Goal: Task Accomplishment & Management: Complete application form

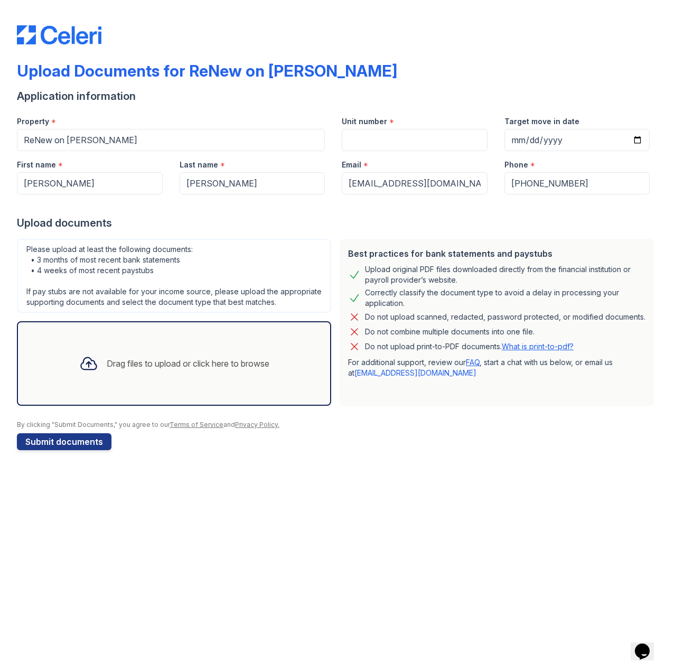
click at [148, 347] on div "Drag files to upload or click here to browse" at bounding box center [174, 363] width 207 height 36
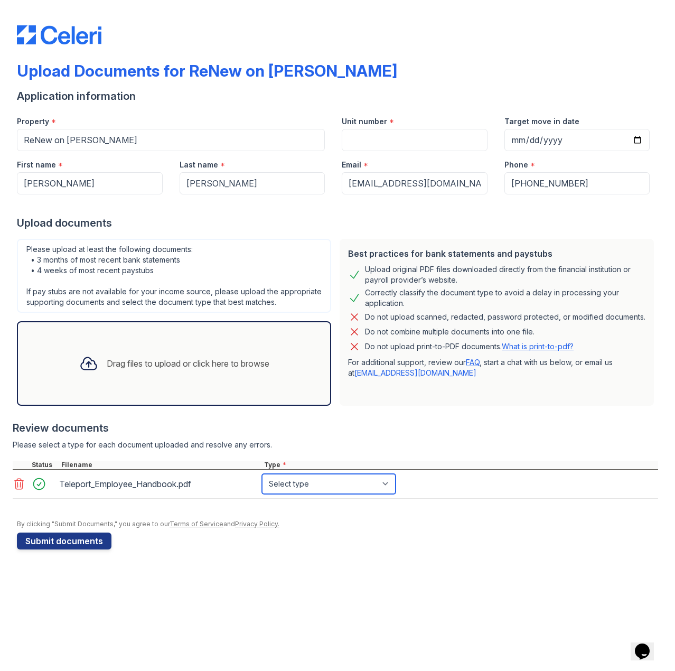
click at [296, 476] on select "Select type Paystub Bank Statement Offer Letter Tax Documents Benefit Award Let…" at bounding box center [329, 484] width 134 height 20
select select "offer_letter"
click at [262, 474] on select "Select type Paystub Bank Statement Offer Letter Tax Documents Benefit Award Let…" at bounding box center [329, 484] width 134 height 20
click at [48, 543] on button "Submit documents" at bounding box center [64, 541] width 95 height 17
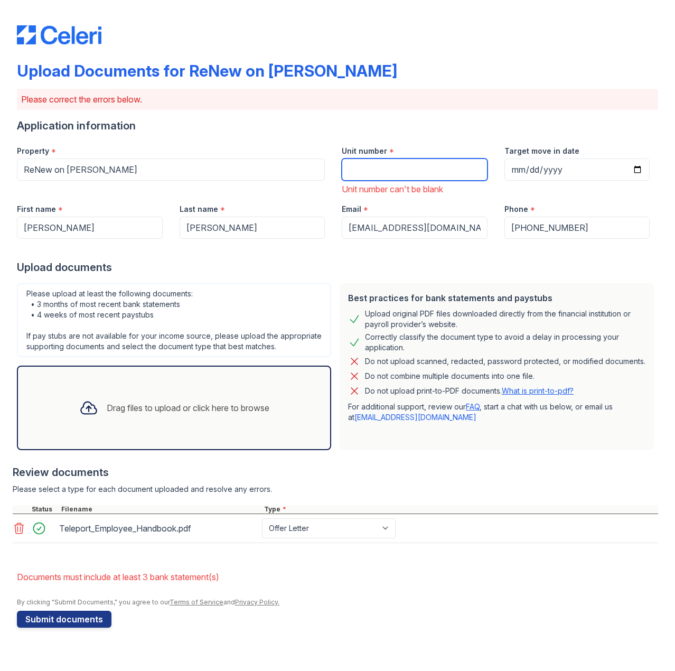
click at [399, 159] on input "Unit number" at bounding box center [415, 169] width 146 height 22
type input "1301"
click at [51, 620] on button "Submit documents" at bounding box center [64, 619] width 95 height 17
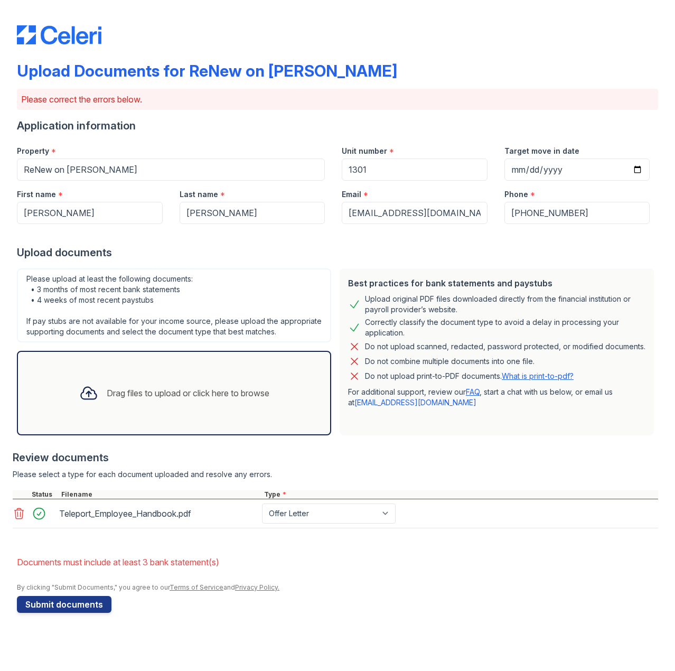
click at [209, 559] on li "Documents must include at least 3 bank statement(s)" at bounding box center [337, 562] width 641 height 21
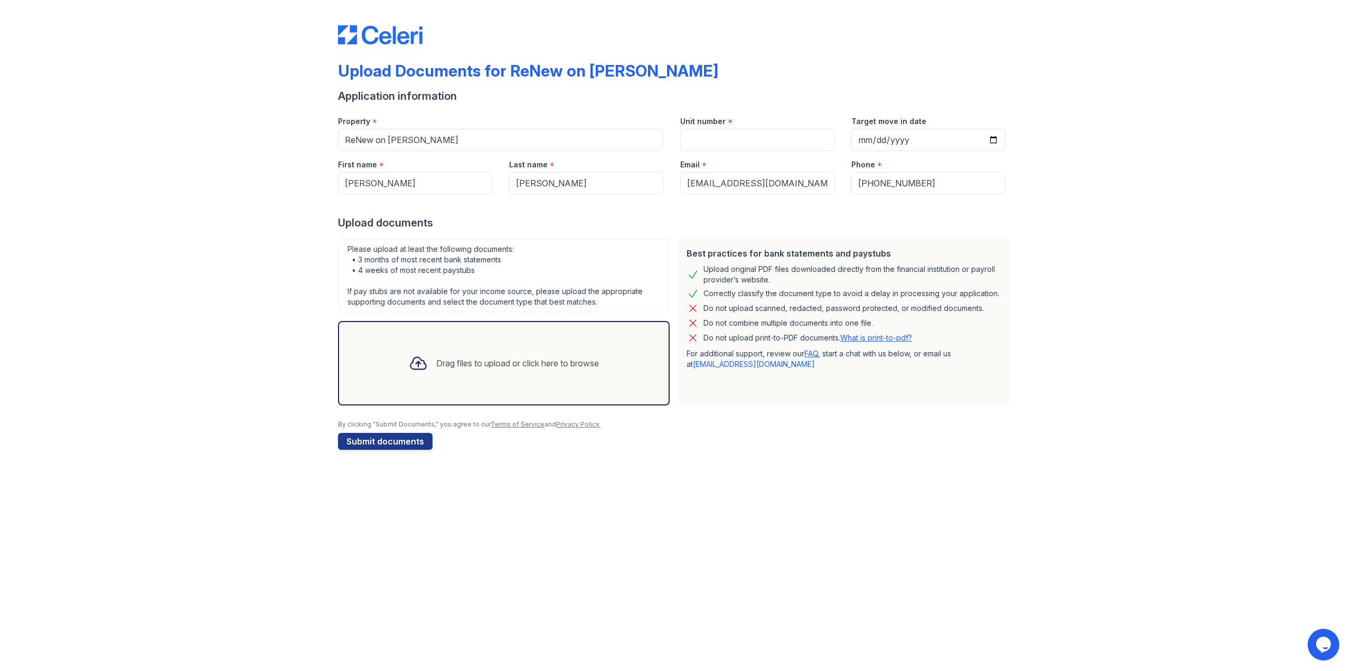
click at [450, 374] on div "Drag files to upload or click here to browse" at bounding box center [503, 363] width 207 height 36
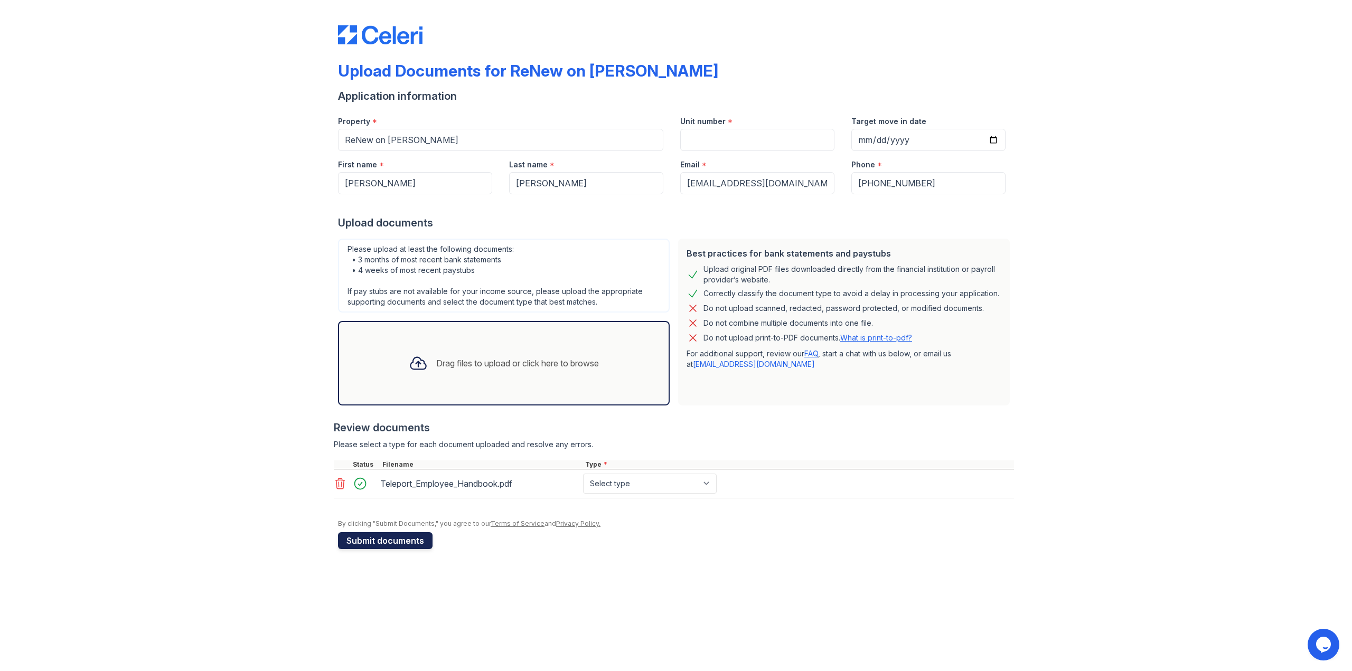
click at [417, 534] on button "Submit documents" at bounding box center [385, 541] width 95 height 17
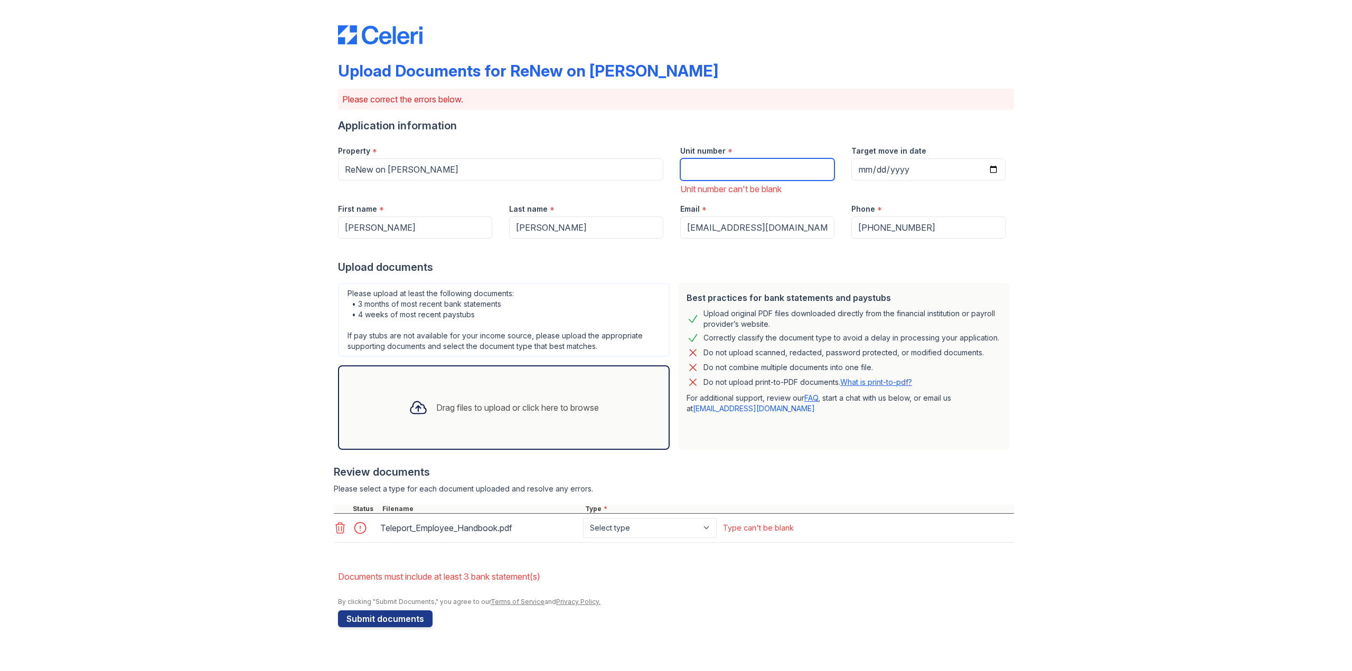
click at [675, 179] on input "Unit number" at bounding box center [757, 169] width 154 height 22
type input "1301"
click at [656, 526] on select "Select type Paystub Bank Statement Offer Letter Tax Documents Benefit Award Let…" at bounding box center [650, 528] width 134 height 20
select select "offer_letter"
click at [583, 518] on select "Select type Paystub Bank Statement Offer Letter Tax Documents Benefit Award Let…" at bounding box center [650, 528] width 134 height 20
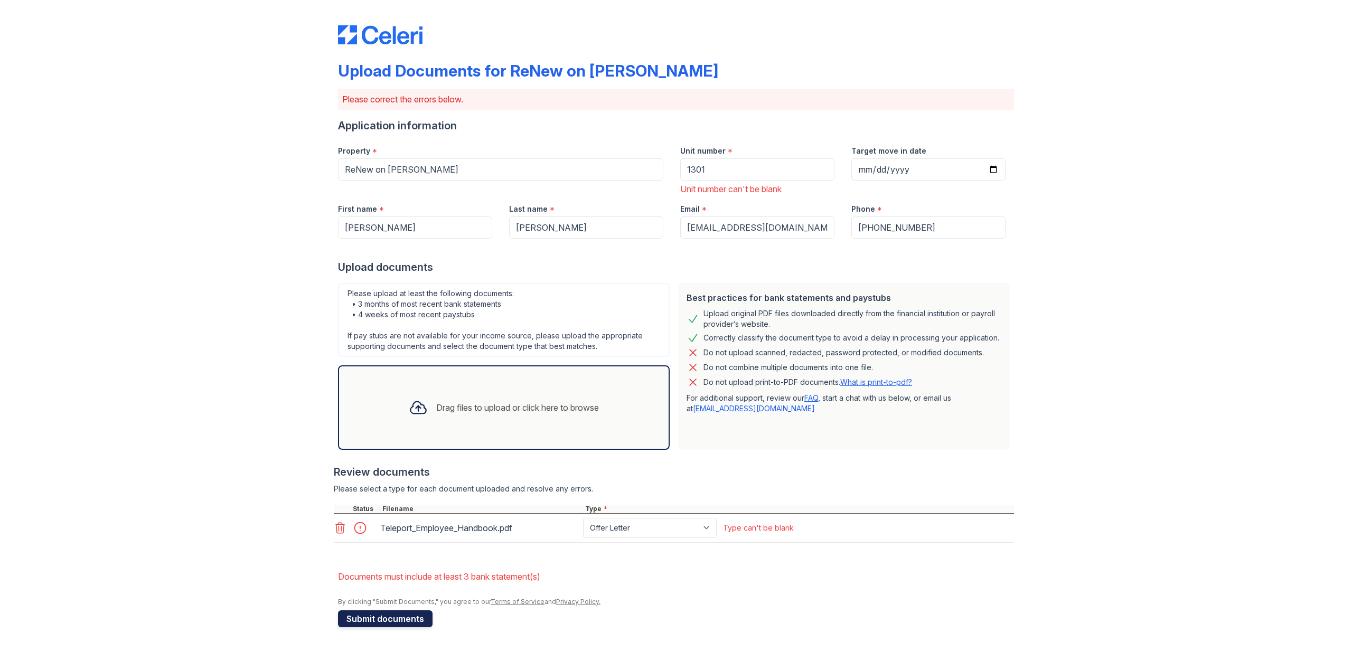
click at [362, 611] on button "Submit documents" at bounding box center [385, 619] width 95 height 17
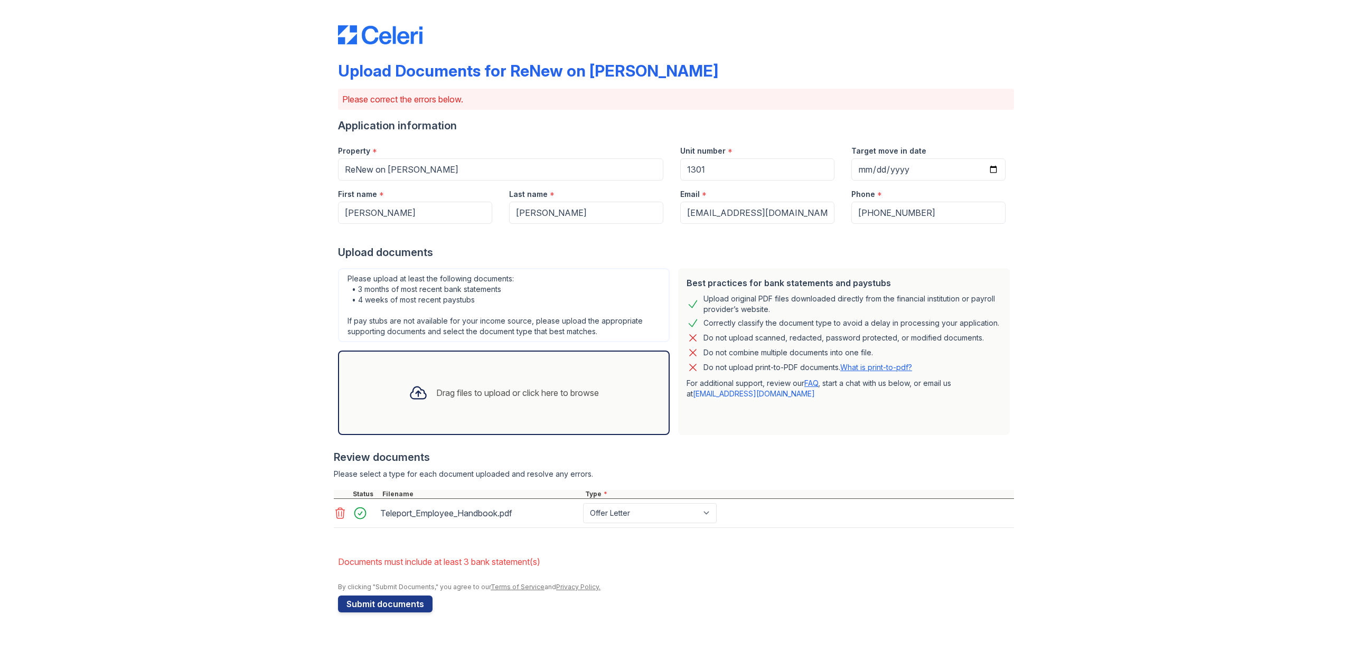
click at [490, 561] on li "Documents must include at least 3 bank statement(s)" at bounding box center [676, 562] width 676 height 21
click at [531, 534] on div at bounding box center [674, 533] width 680 height 11
click at [535, 375] on div "Drag files to upload or click here to browse" at bounding box center [503, 393] width 207 height 36
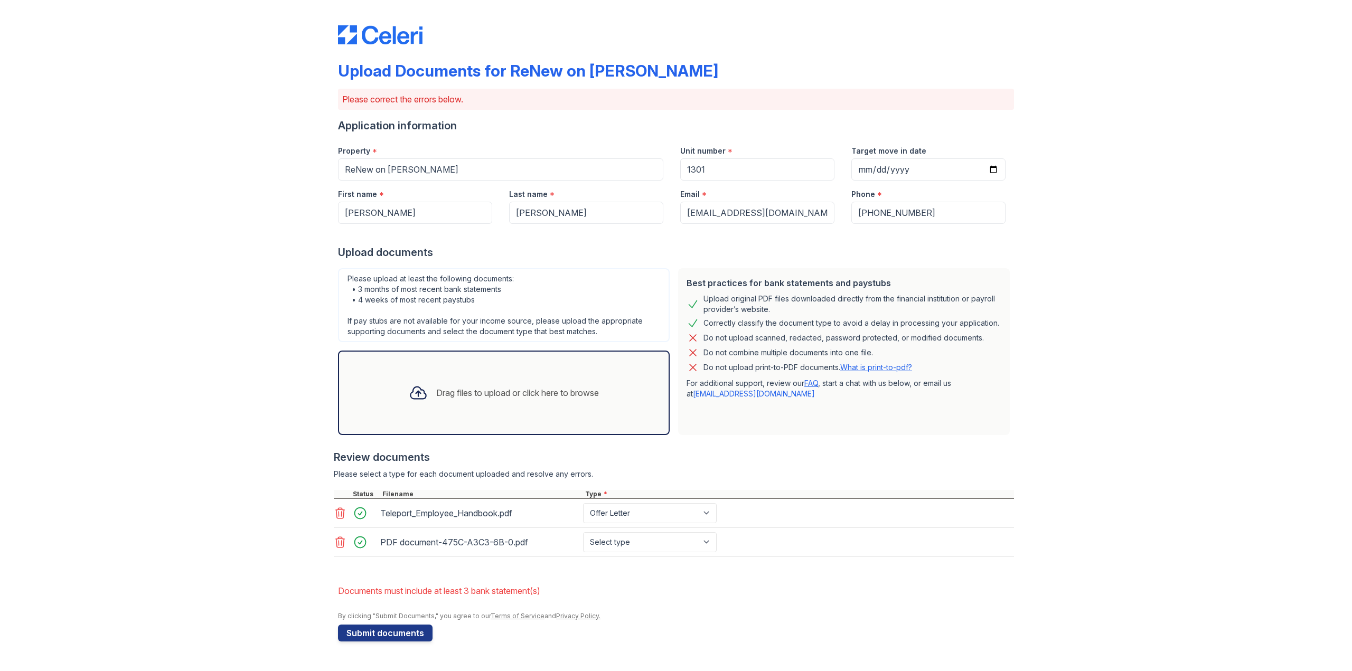
click at [442, 395] on div "Drag files to upload or click here to browse" at bounding box center [517, 393] width 163 height 13
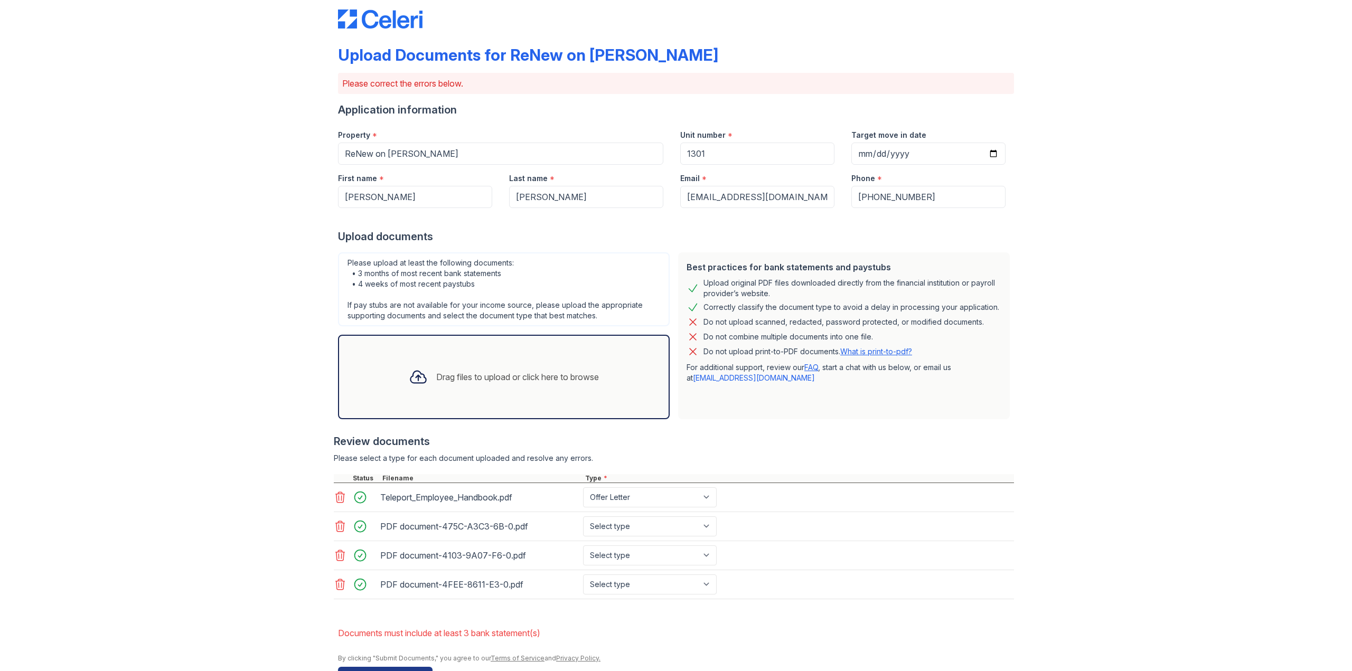
scroll to position [46, 0]
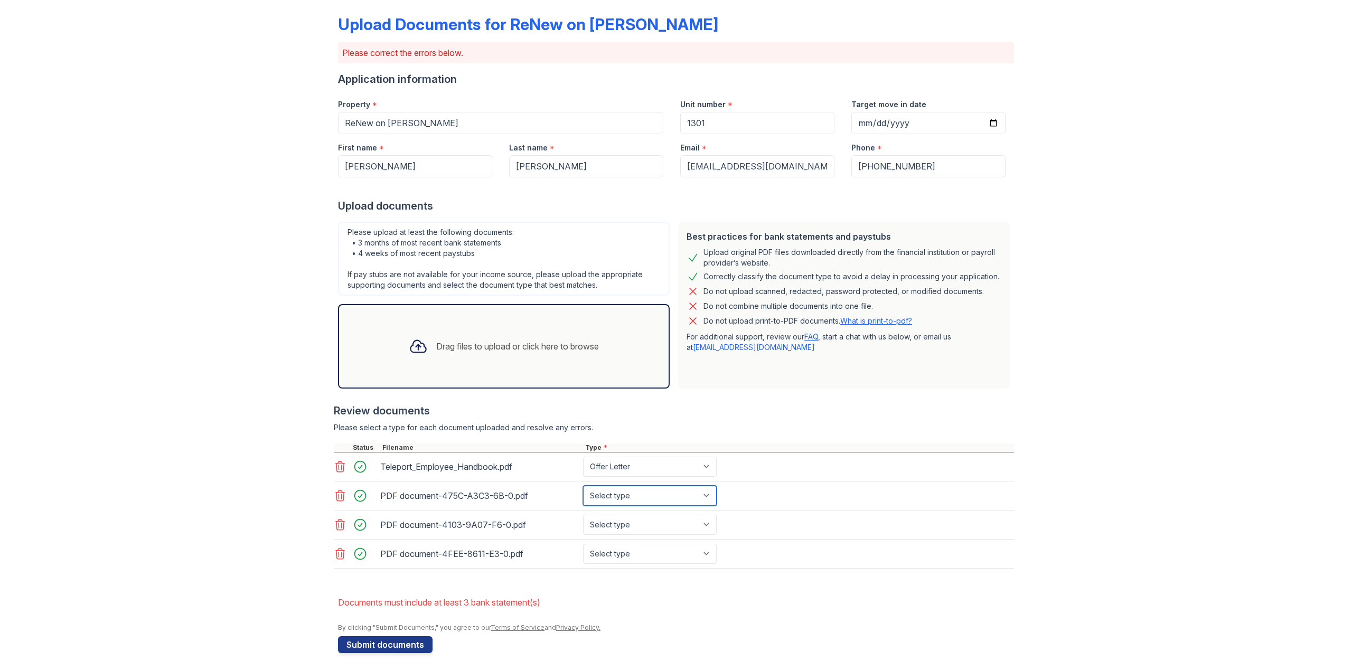
click at [647, 503] on select "Select type Paystub Bank Statement Offer Letter Tax Documents Benefit Award Let…" at bounding box center [650, 496] width 134 height 20
select select "bank_statement"
click at [583, 486] on select "Select type Paystub Bank Statement Offer Letter Tax Documents Benefit Award Let…" at bounding box center [650, 496] width 134 height 20
click at [616, 515] on select "Select type Paystub Bank Statement Offer Letter Tax Documents Benefit Award Let…" at bounding box center [650, 525] width 134 height 20
select select "bank_statement"
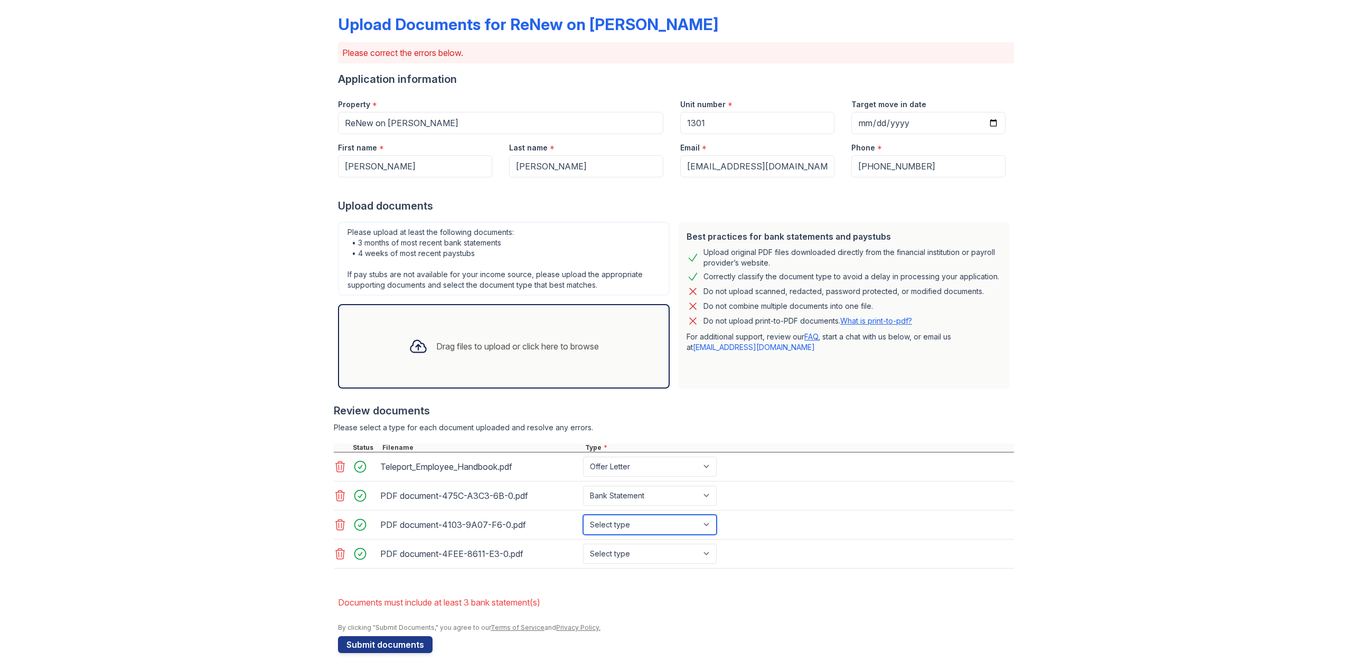
click at [583, 515] on select "Select type Paystub Bank Statement Offer Letter Tax Documents Benefit Award Let…" at bounding box center [650, 525] width 134 height 20
click at [608, 537] on div "PDF document-4103-9A07-F6-0.pdf Select type Paystub Bank Statement Offer Letter…" at bounding box center [674, 525] width 680 height 29
click at [608, 552] on select "Select type Paystub Bank Statement Offer Letter Tax Documents Benefit Award Let…" at bounding box center [650, 554] width 134 height 20
select select "bank_statement"
click at [583, 544] on select "Select type Paystub Bank Statement Offer Letter Tax Documents Benefit Award Let…" at bounding box center [650, 554] width 134 height 20
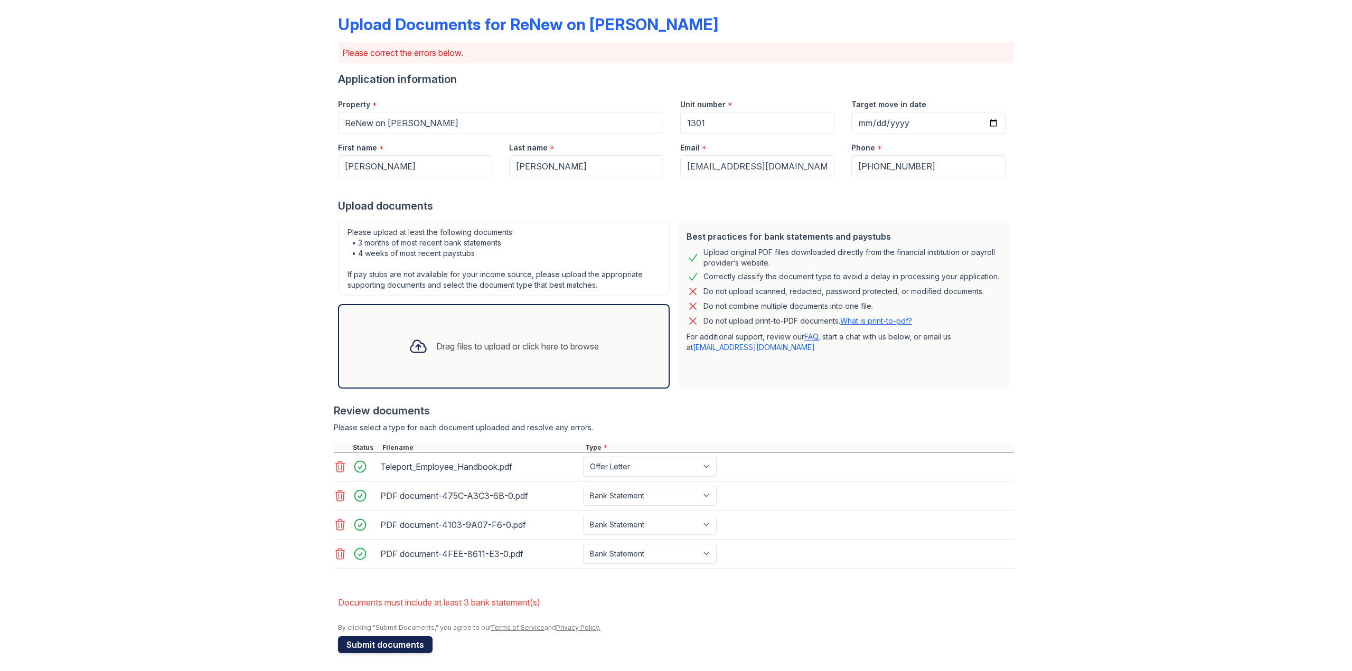
click at [391, 637] on button "Submit documents" at bounding box center [385, 645] width 95 height 17
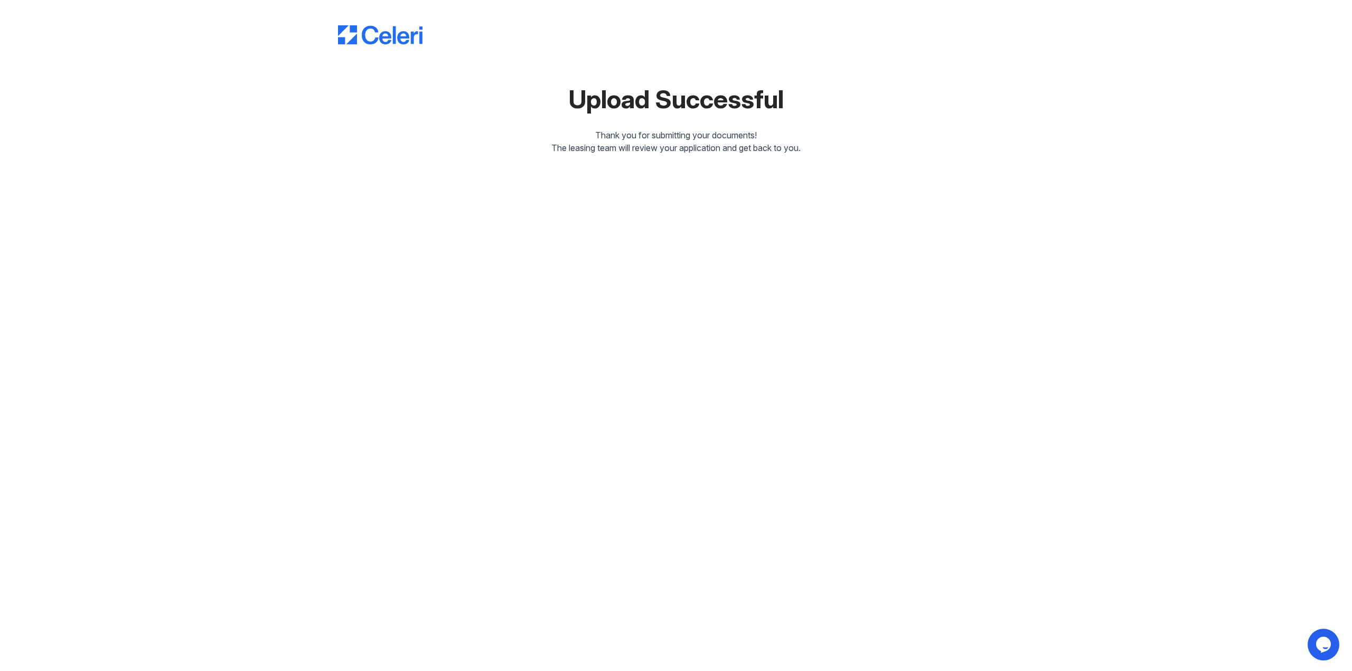
click at [388, 46] on div "Upload Successful Thank you for submitting your documents! The leasing team wil…" at bounding box center [676, 79] width 676 height 150
click at [391, 36] on img at bounding box center [380, 34] width 85 height 19
click at [1351, 666] on div "Upload Successful Thank you for submitting your documents! The leasing team wil…" at bounding box center [676, 335] width 1352 height 671
click at [1335, 649] on div "Opens Chat This icon Opens the chat window." at bounding box center [1324, 645] width 32 height 17
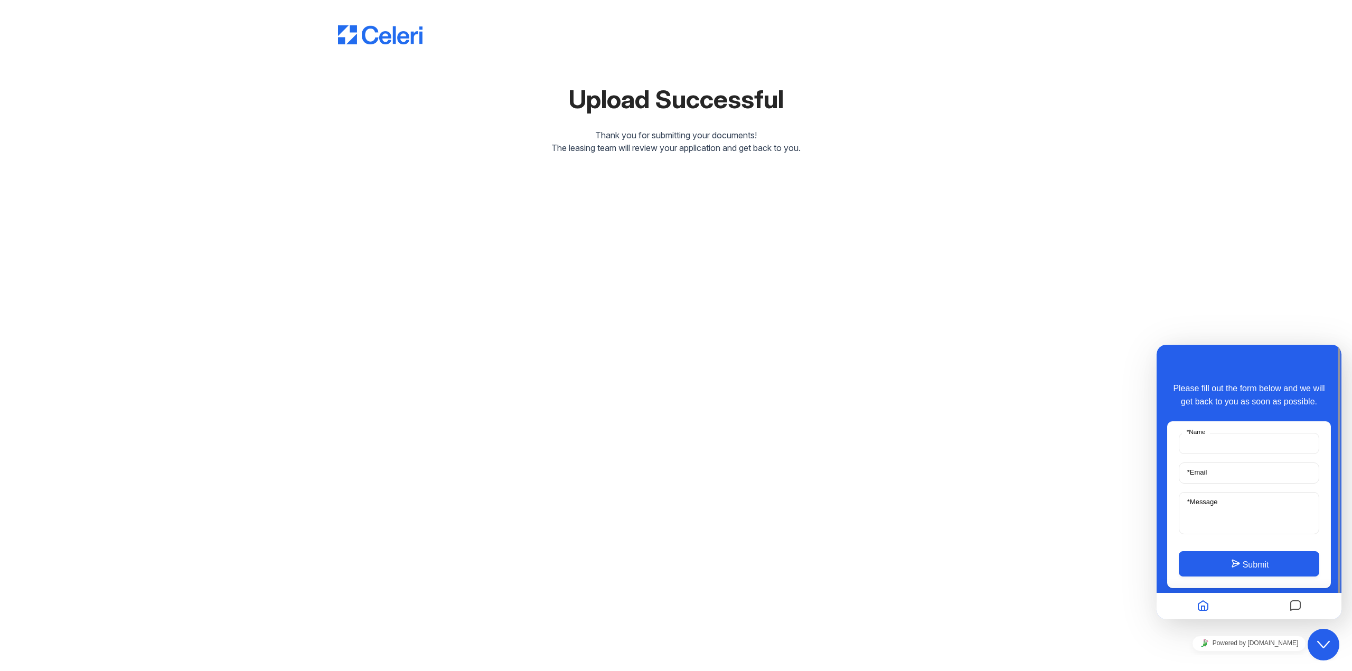
click at [1218, 445] on input "* Name" at bounding box center [1249, 443] width 141 height 21
type input "[PERSON_NAME]"
click at [1212, 479] on input "* Email" at bounding box center [1249, 473] width 141 height 21
type input "[EMAIL_ADDRESS][DOMAIN_NAME]"
click at [1227, 503] on textarea "* Message" at bounding box center [1249, 513] width 141 height 42
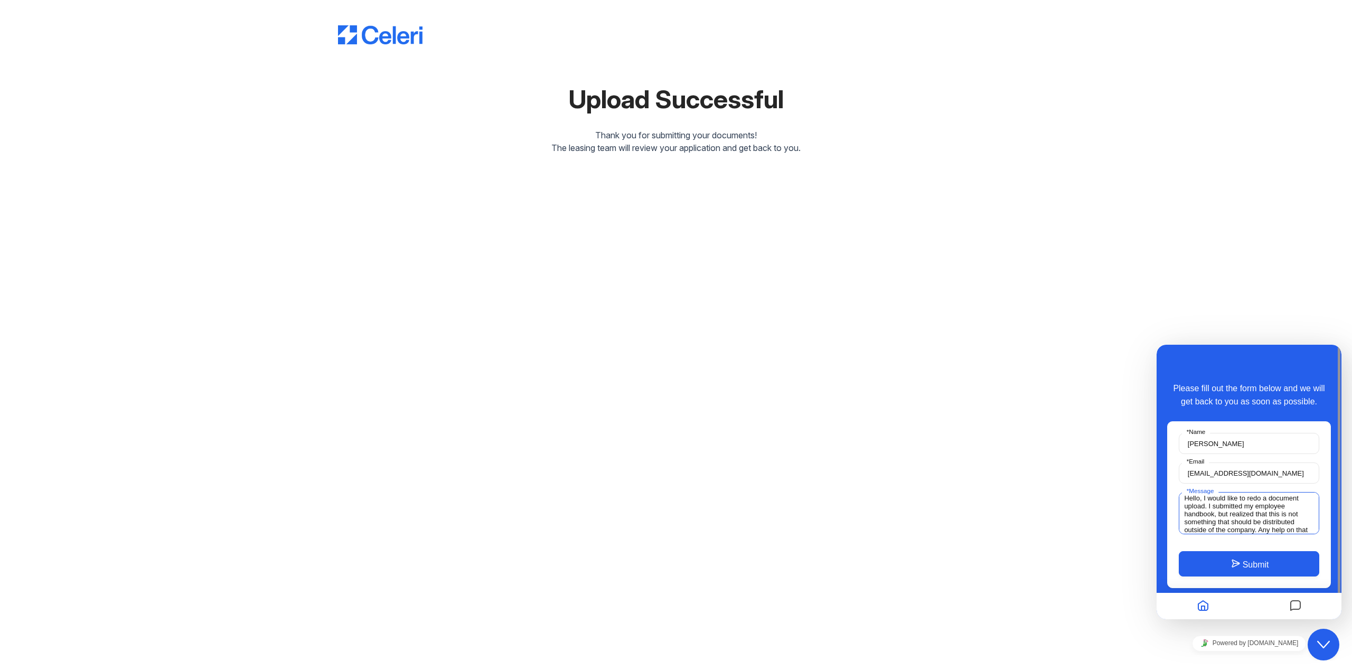
scroll to position [12, 0]
type textarea "Hello, I would like to redo a document upload. I submitted my employee handbook…"
click at [1242, 554] on button "Submit" at bounding box center [1249, 564] width 141 height 25
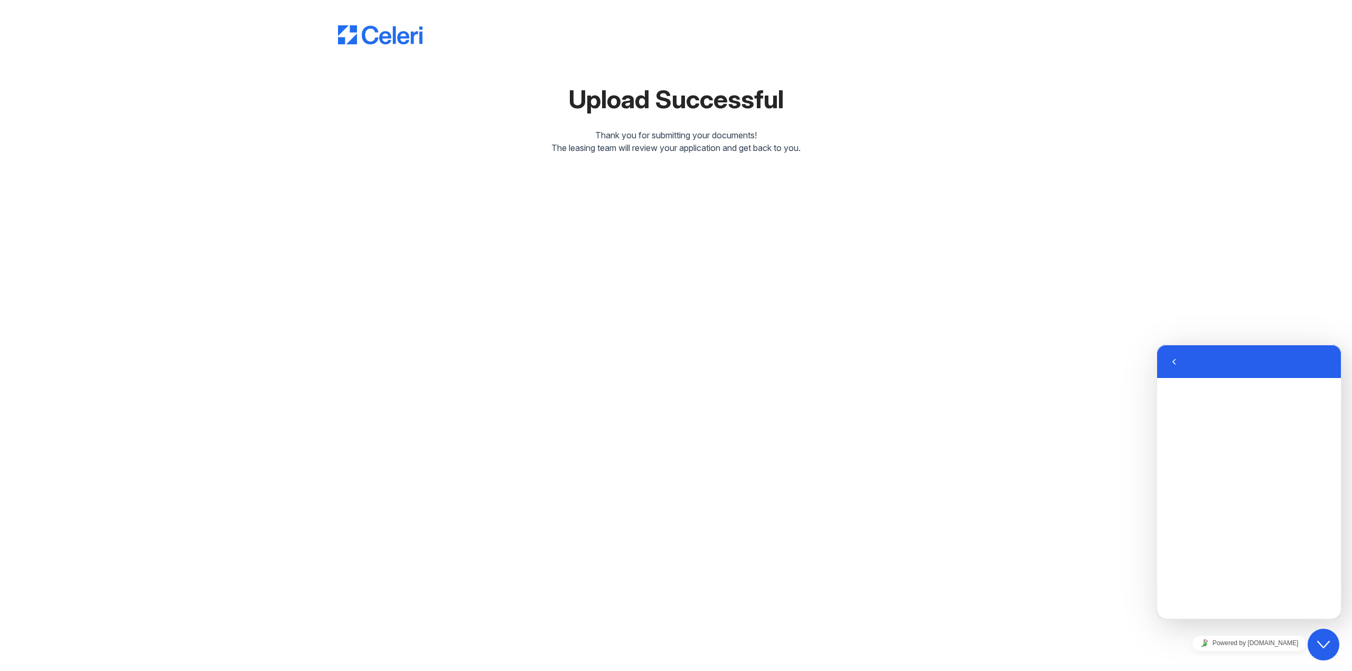
scroll to position [0, 0]
click at [1170, 357] on icon "button" at bounding box center [1175, 362] width 10 height 13
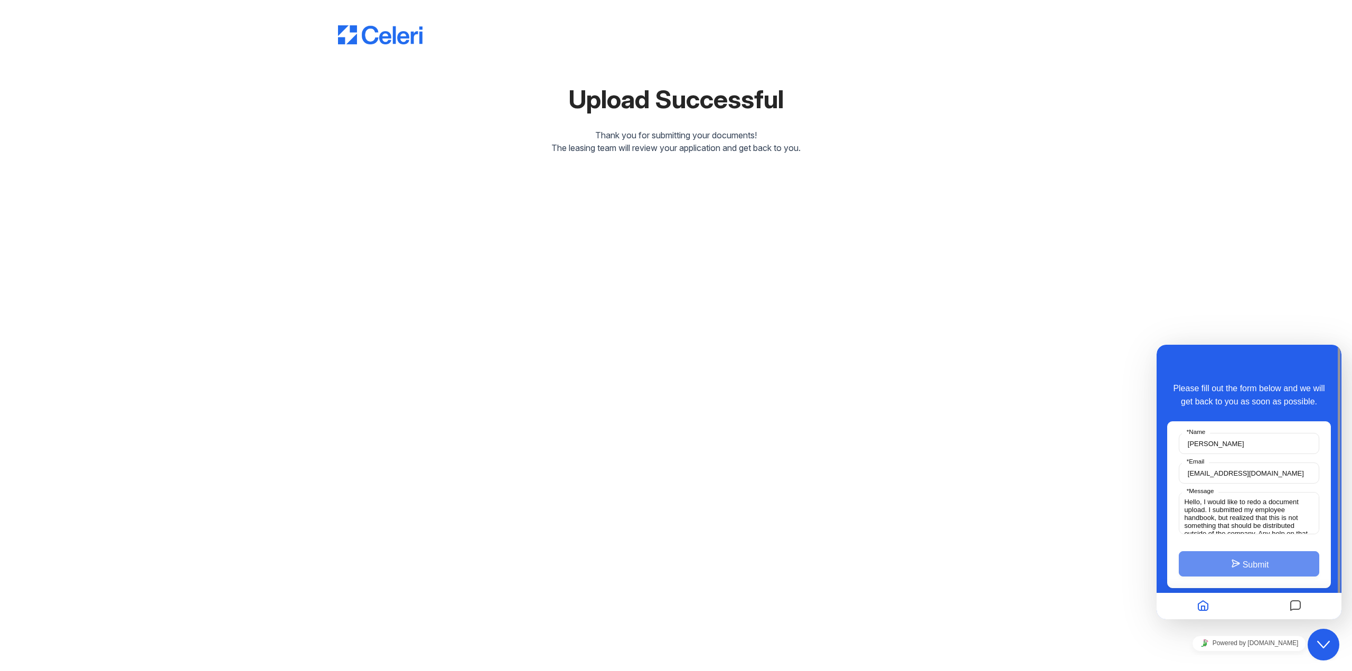
drag, startPoint x: 1302, startPoint y: 618, endPoint x: 1303, endPoint y: 609, distance: 9.0
click at [1302, 618] on div at bounding box center [1249, 606] width 185 height 26
click at [1300, 603] on icon "Messages" at bounding box center [1296, 606] width 13 height 21
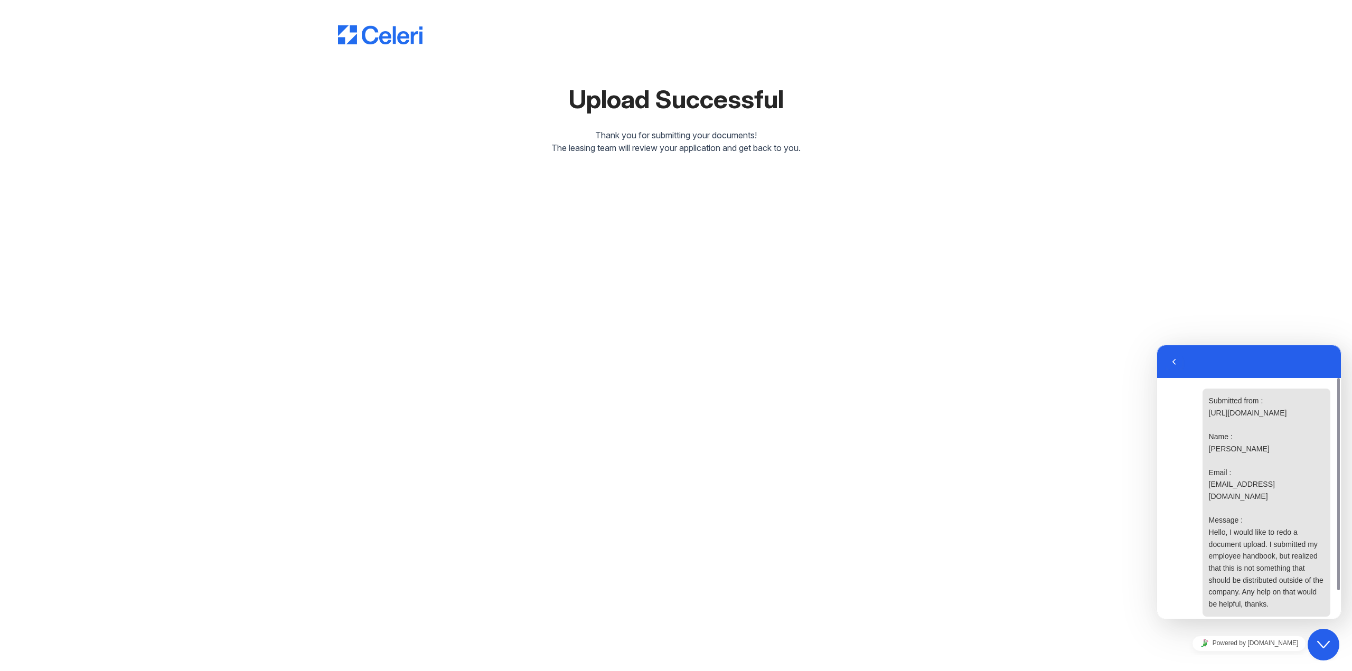
click at [1164, 354] on div "Back" at bounding box center [1249, 361] width 184 height 33
click at [1182, 362] on button "Back" at bounding box center [1174, 362] width 17 height 16
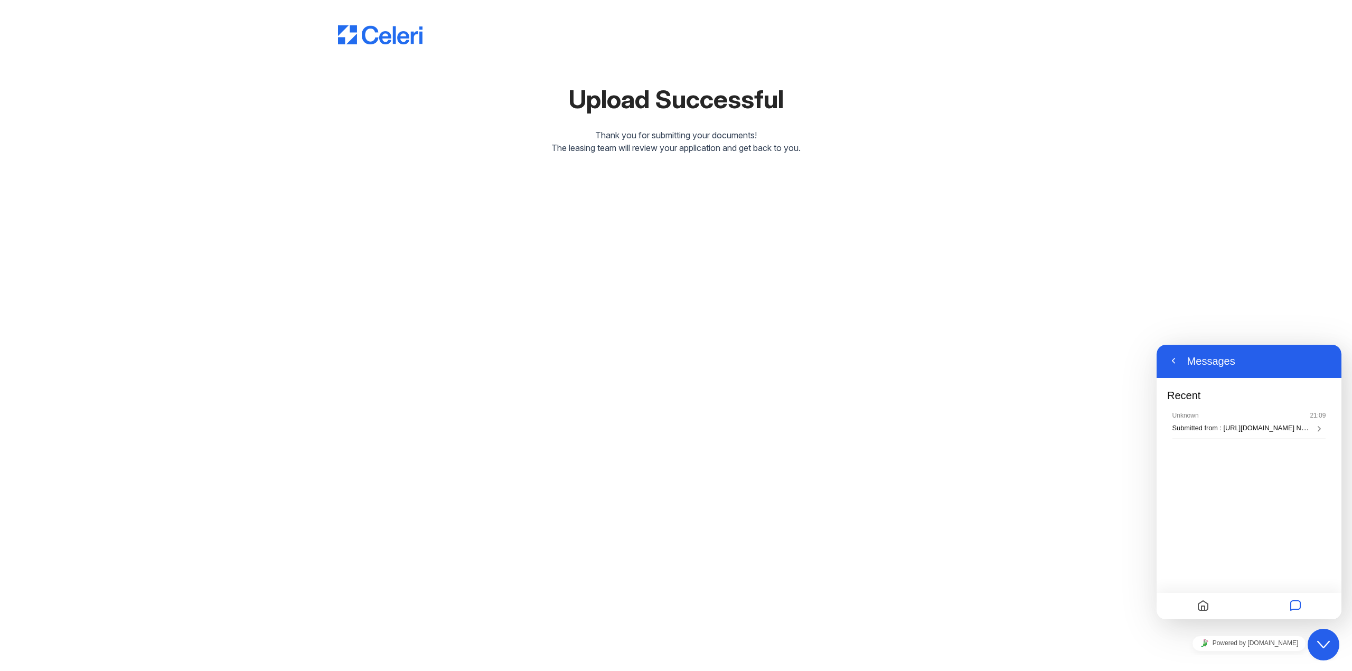
click at [1159, 352] on div "Back Messages" at bounding box center [1249, 361] width 185 height 34
click at [1163, 355] on div "Back Messages" at bounding box center [1249, 361] width 185 height 34
click at [1169, 358] on button "Back" at bounding box center [1173, 361] width 17 height 16
